Goal: Information Seeking & Learning: Stay updated

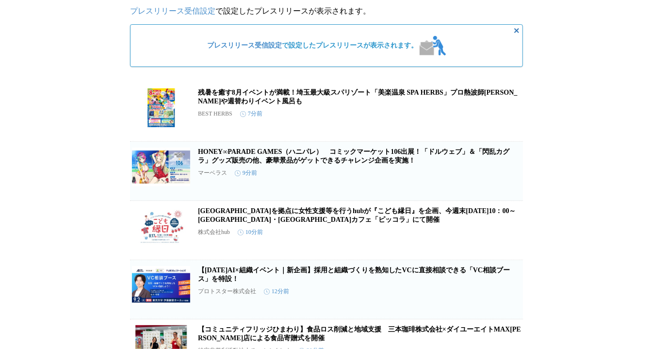
scroll to position [72, 0]
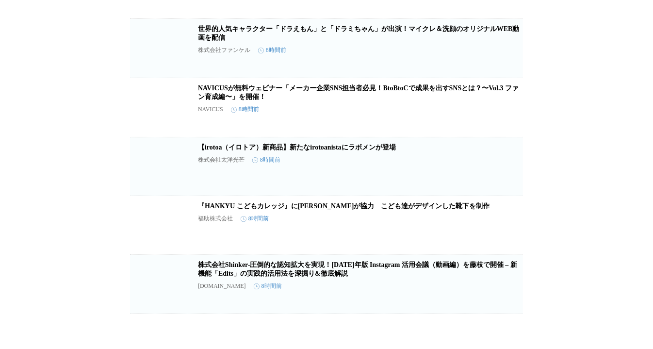
scroll to position [10614, 0]
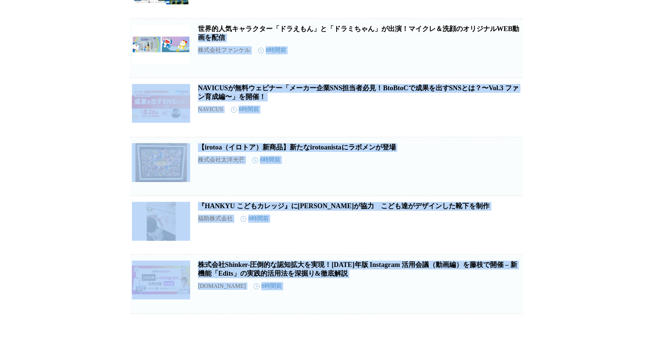
drag, startPoint x: 649, startPoint y: 347, endPoint x: 644, endPoint y: 362, distance: 15.8
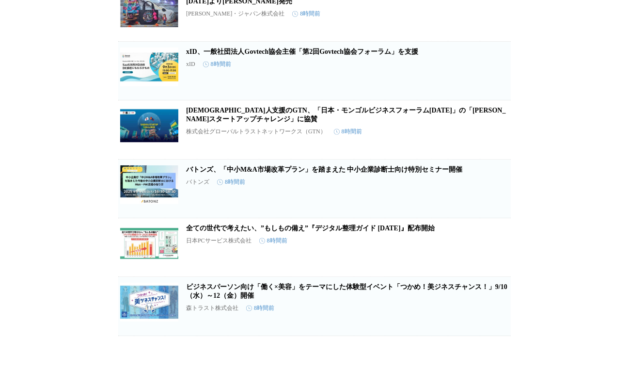
scroll to position [12117, 0]
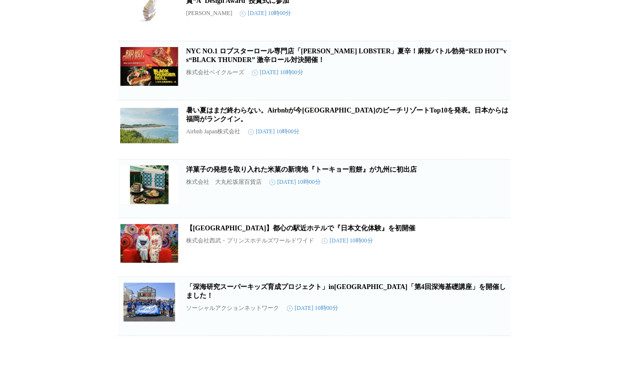
scroll to position [34501, 0]
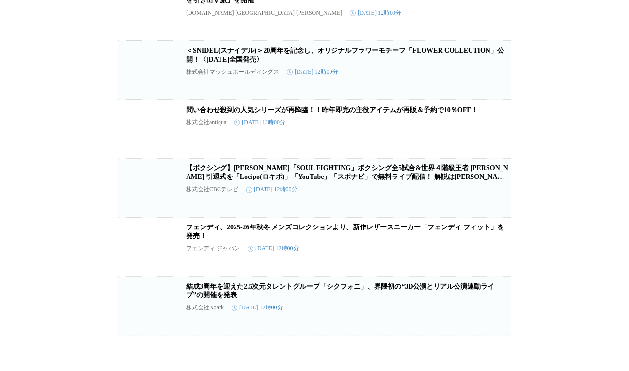
scroll to position [29406, 0]
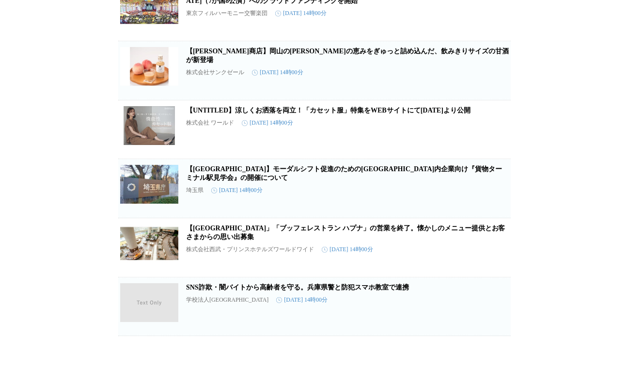
scroll to position [97061, 0]
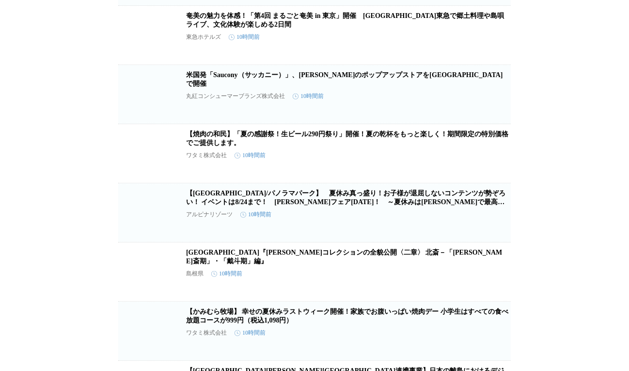
scroll to position [14695, 0]
